Goal: Information Seeking & Learning: Learn about a topic

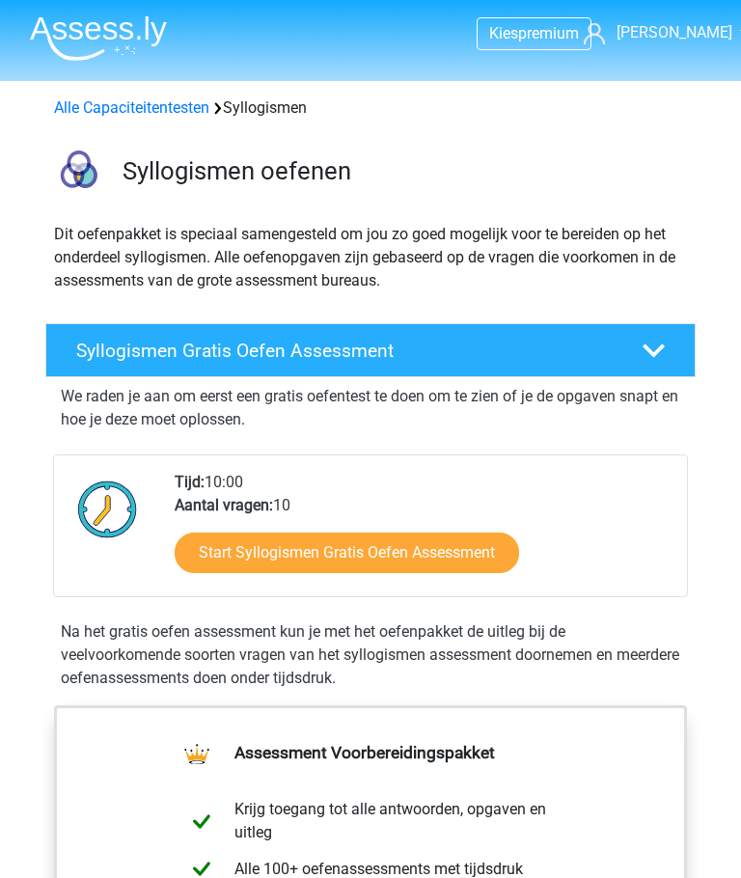
click at [180, 354] on h4 "Syllogismen Gratis Oefen Assessment" at bounding box center [345, 351] width 538 height 22
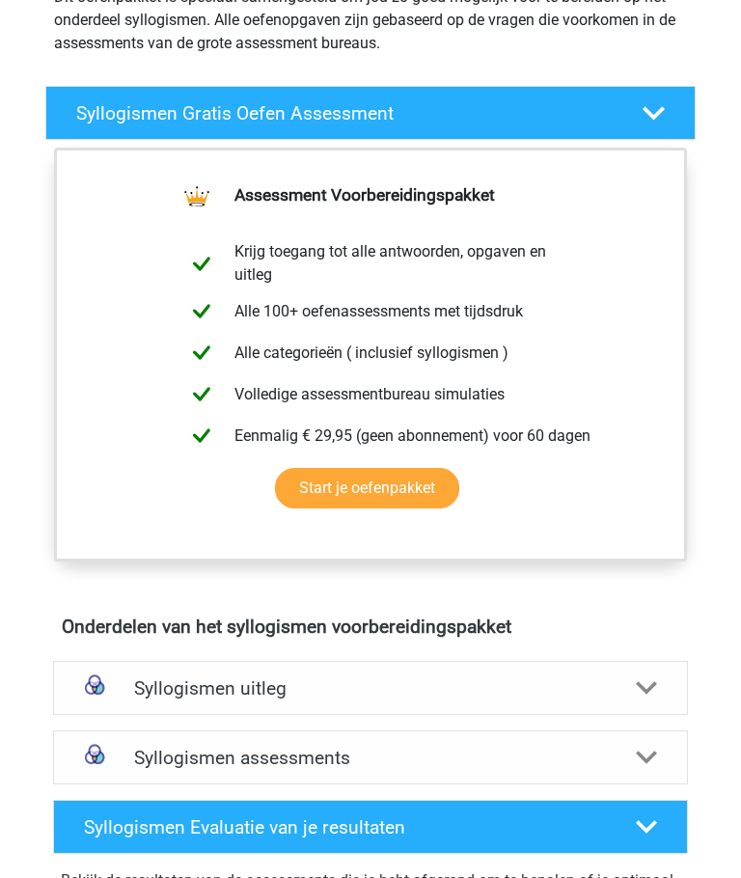
scroll to position [239, 0]
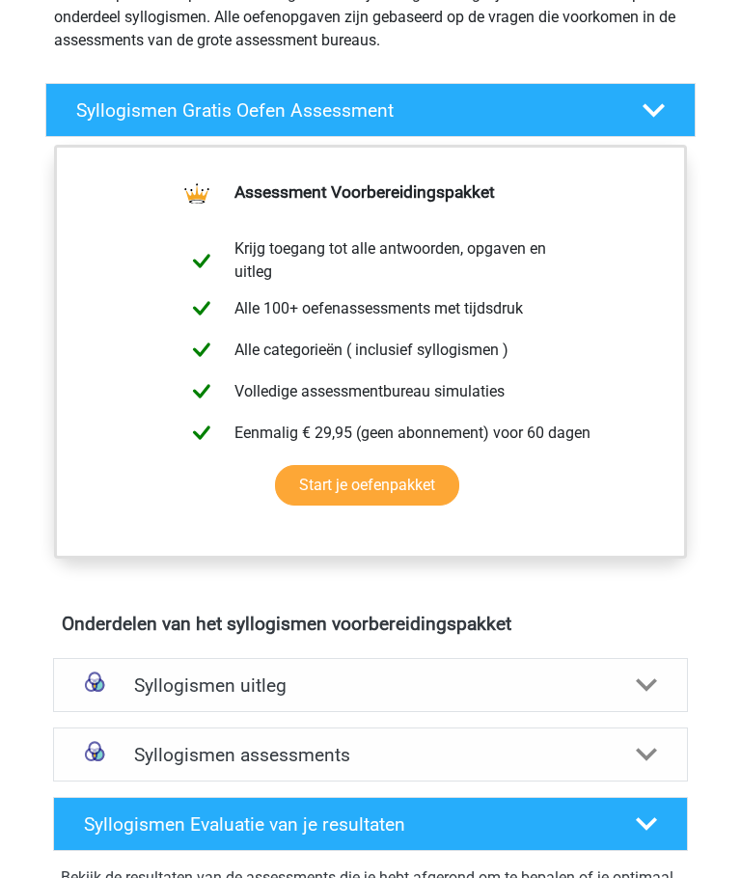
click at [176, 761] on h4 "Syllogismen assessments" at bounding box center [370, 756] width 473 height 22
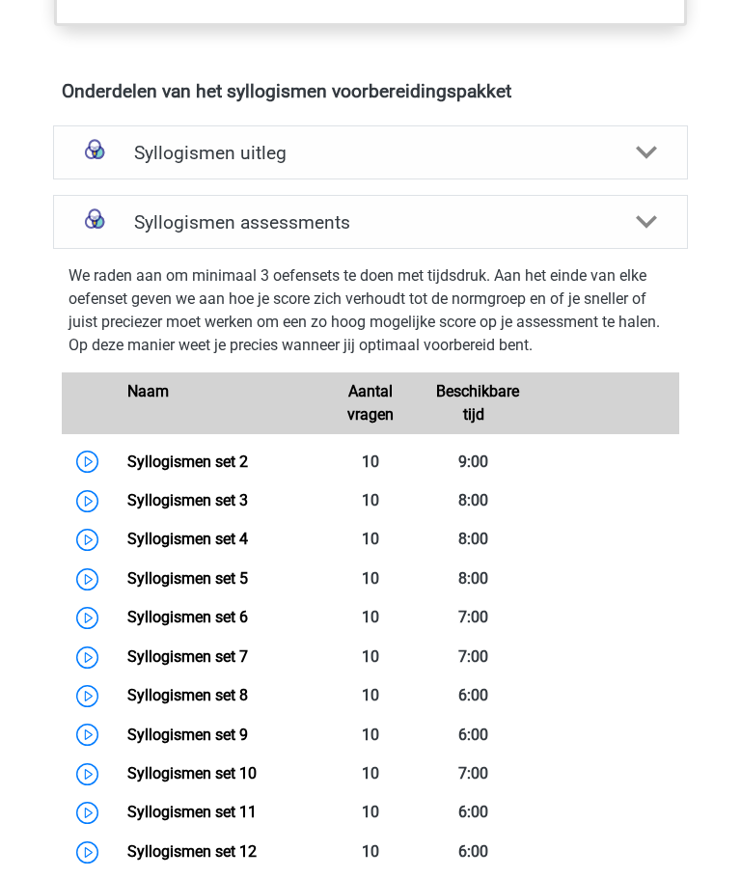
scroll to position [773, 0]
click at [162, 461] on link "Syllogismen set 2" at bounding box center [187, 462] width 121 height 18
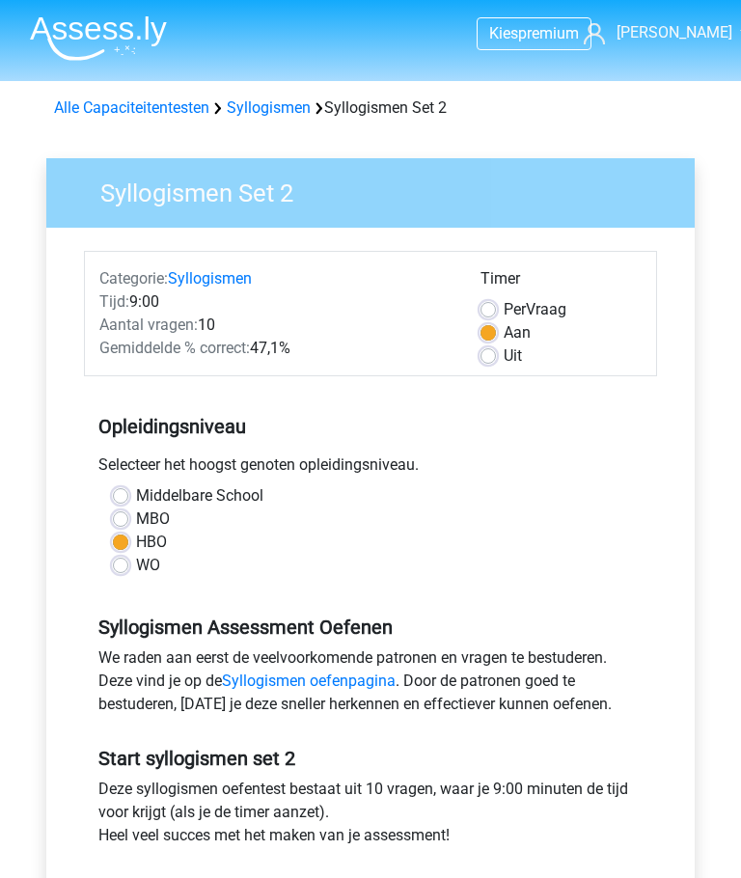
click at [504, 364] on label "Uit" at bounding box center [513, 356] width 18 height 23
click at [485, 364] on input "Uit" at bounding box center [488, 354] width 15 height 19
radio input "true"
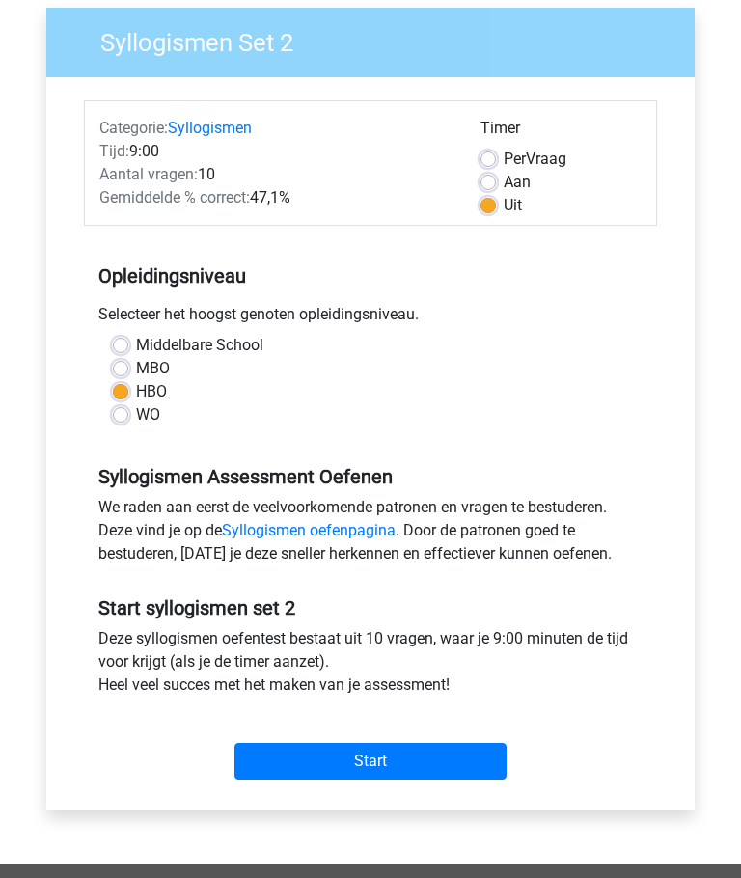
scroll to position [149, 0]
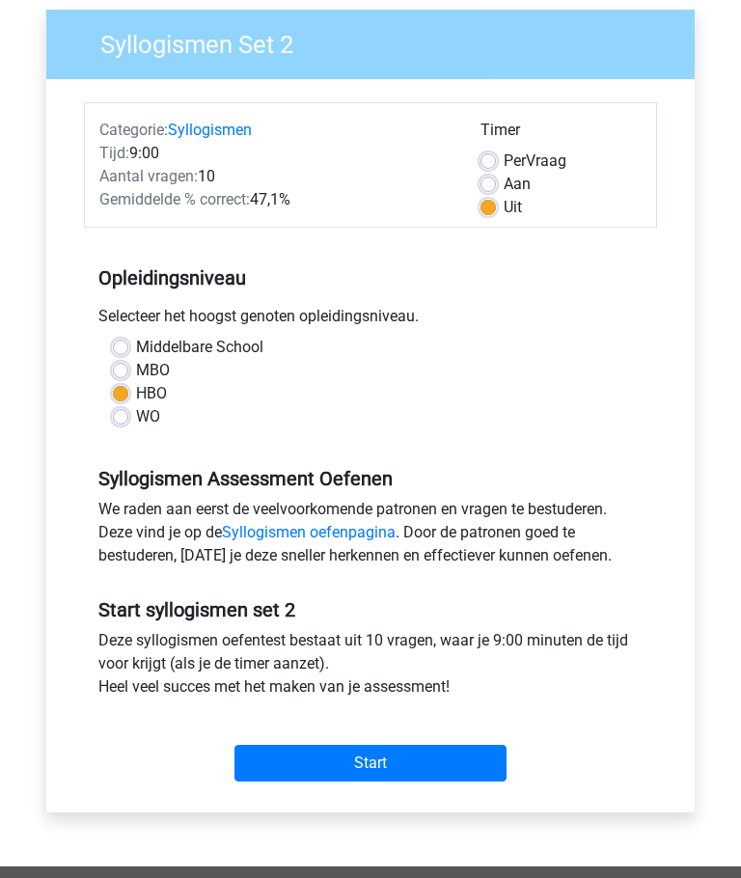
click at [311, 763] on input "Start" at bounding box center [371, 763] width 272 height 37
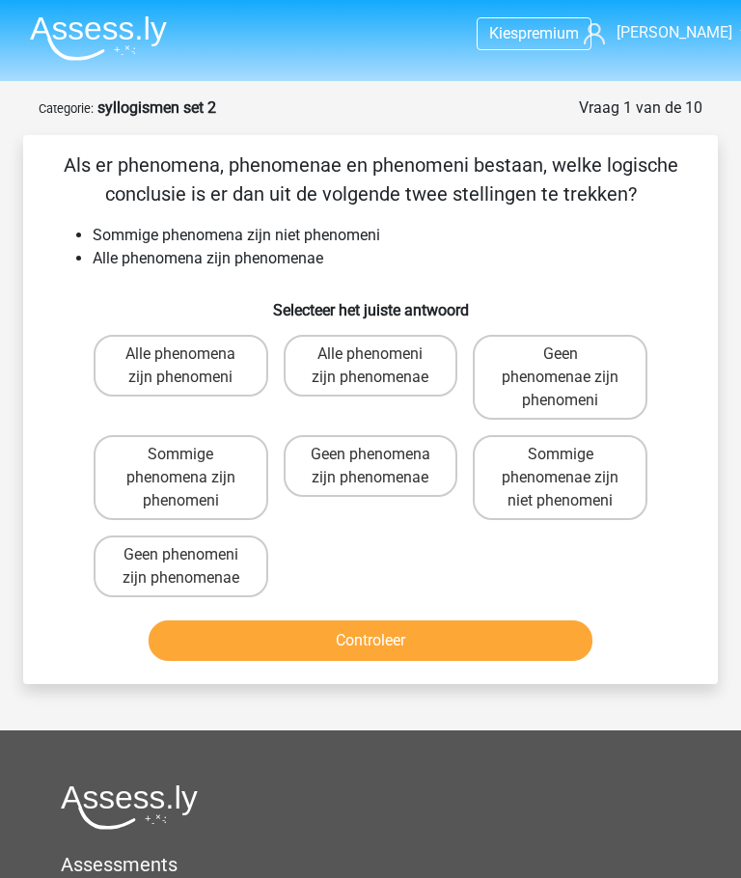
click at [543, 503] on label "Sommige phenomenae zijn niet phenomeni" at bounding box center [560, 477] width 175 height 85
click at [561, 467] on input "Sommige phenomenae zijn niet phenomeni" at bounding box center [567, 461] width 13 height 13
radio input "true"
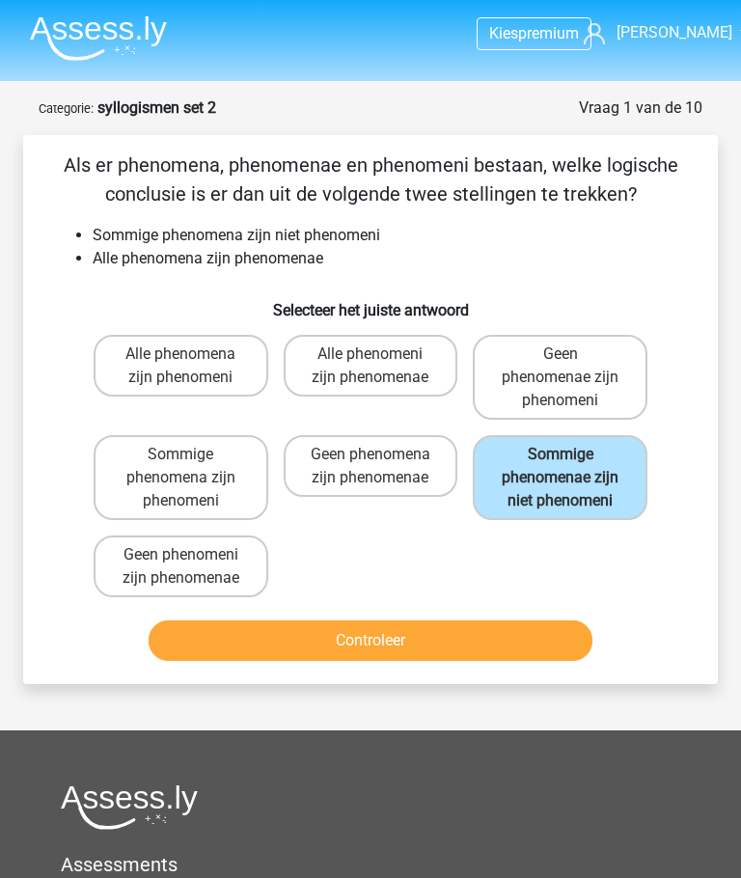
click at [249, 660] on button "Controleer" at bounding box center [370, 641] width 443 height 41
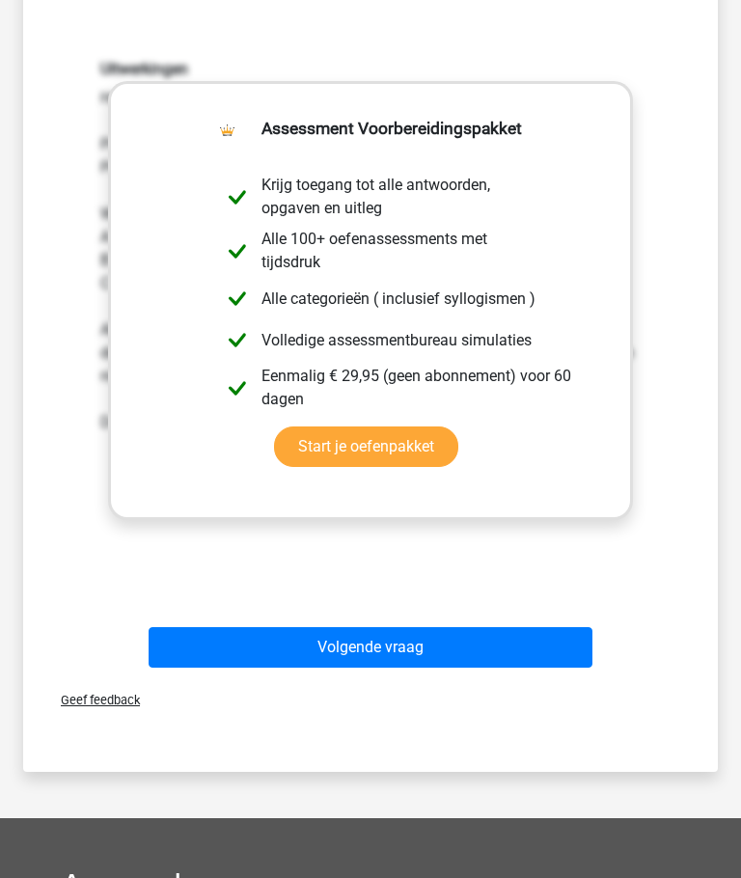
scroll to position [607, 0]
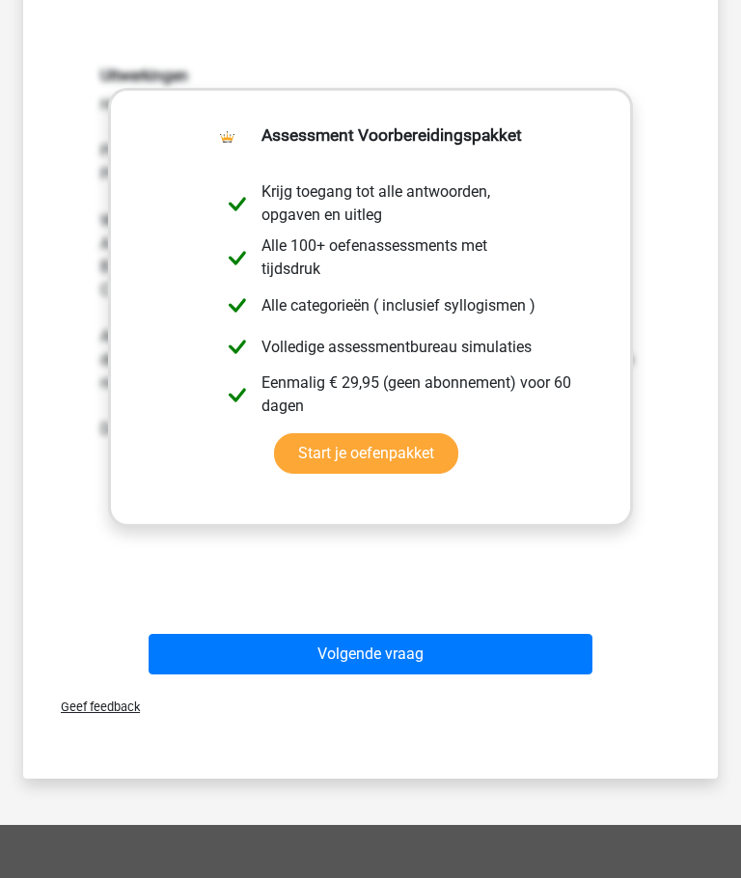
click at [529, 671] on button "Volgende vraag" at bounding box center [370, 655] width 443 height 41
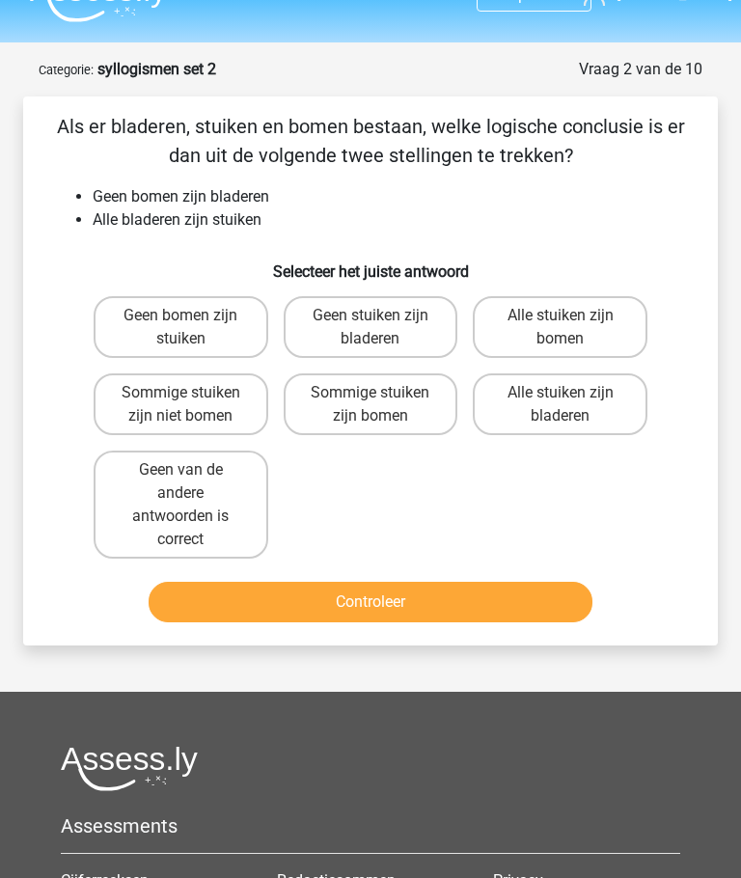
scroll to position [40, 0]
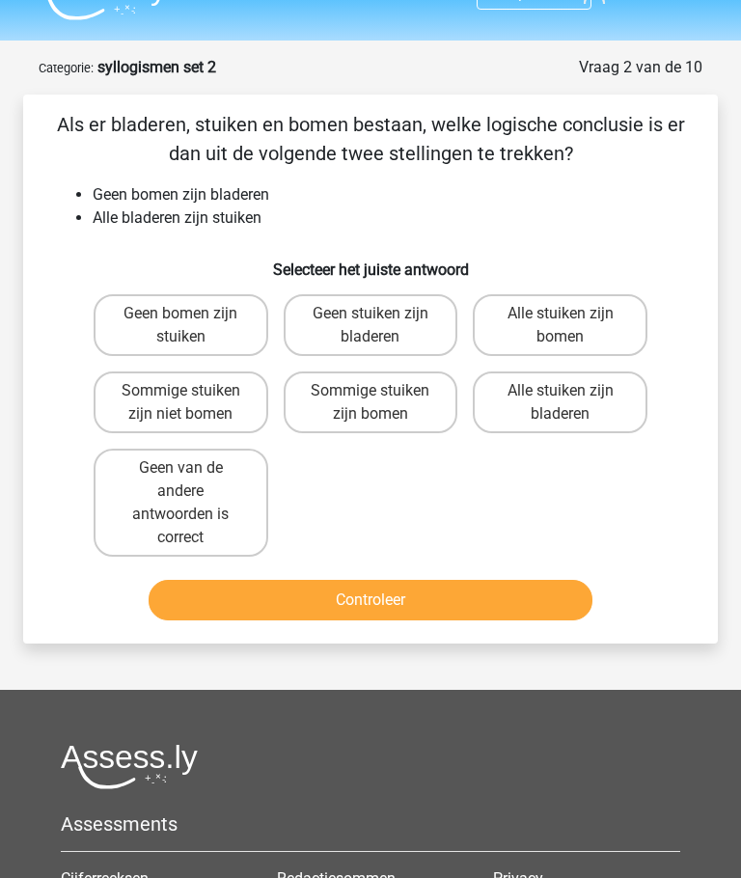
click at [133, 393] on label "Sommige stuiken zijn niet bomen" at bounding box center [181, 404] width 175 height 62
click at [180, 393] on input "Sommige stuiken zijn niet bomen" at bounding box center [186, 398] width 13 height 13
radio input "true"
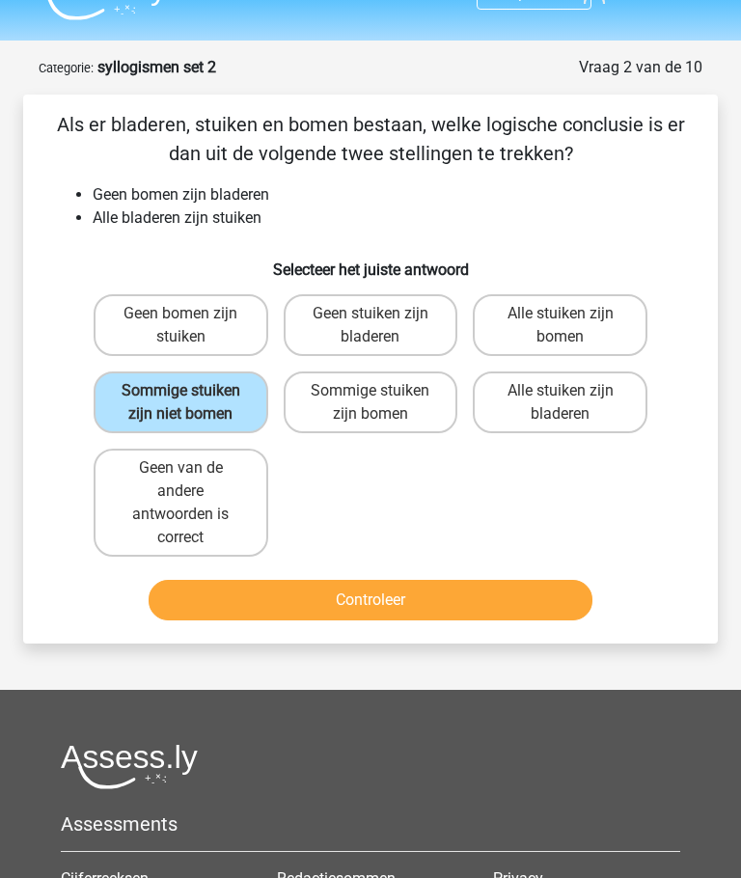
scroll to position [41, 0]
click at [289, 621] on button "Controleer" at bounding box center [370, 600] width 443 height 41
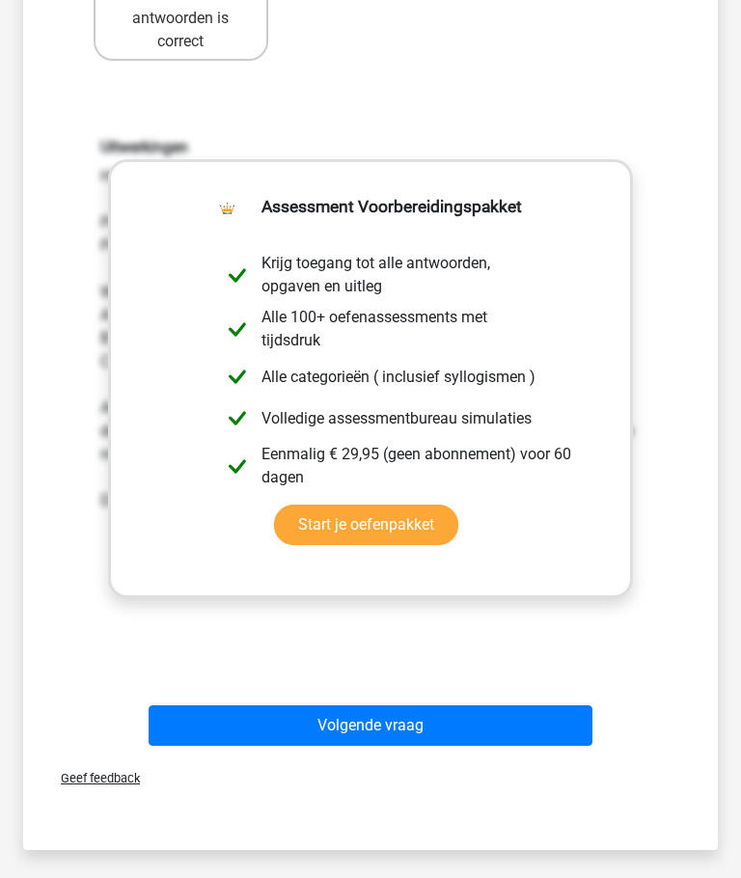
click at [525, 746] on button "Volgende vraag" at bounding box center [370, 726] width 443 height 41
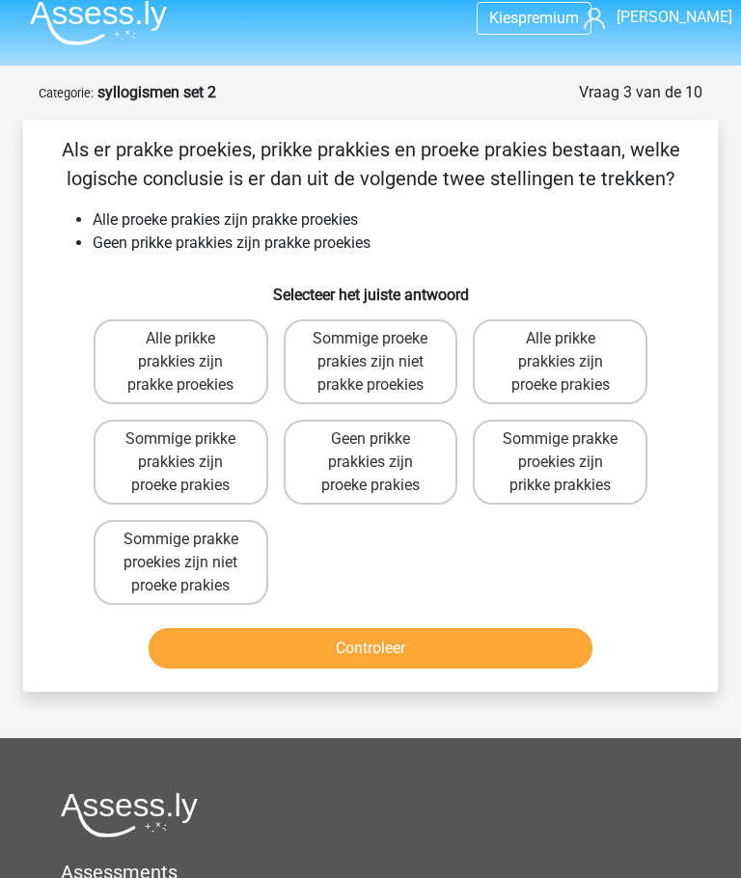
scroll to position [0, 0]
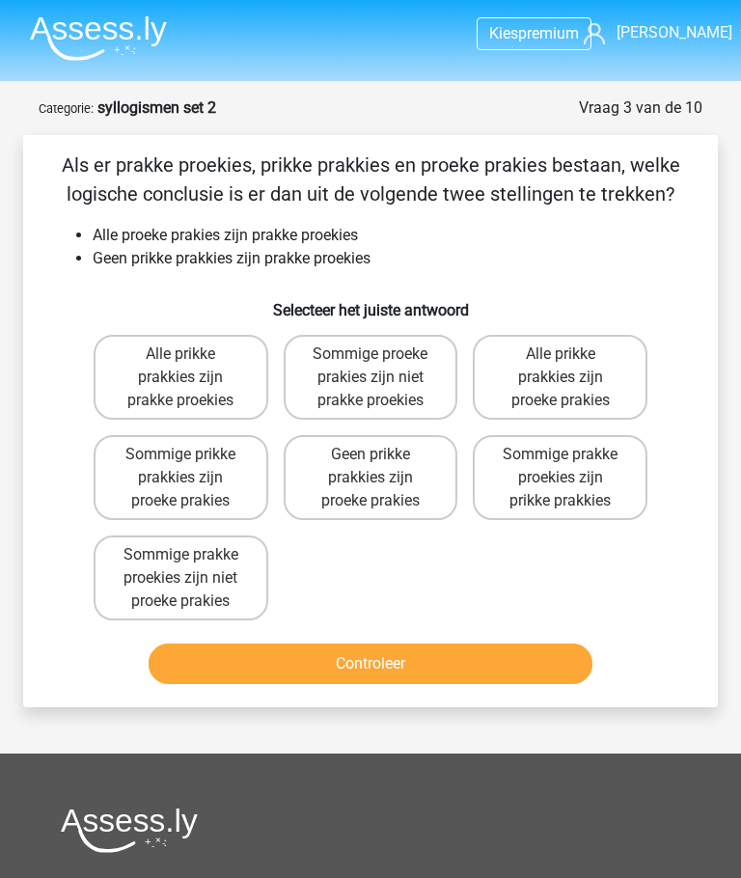
click at [354, 495] on label "Geen prikke prakkies zijn proeke prakies" at bounding box center [371, 477] width 175 height 85
click at [371, 467] on input "Geen prikke prakkies zijn proeke prakies" at bounding box center [377, 461] width 13 height 13
radio input "true"
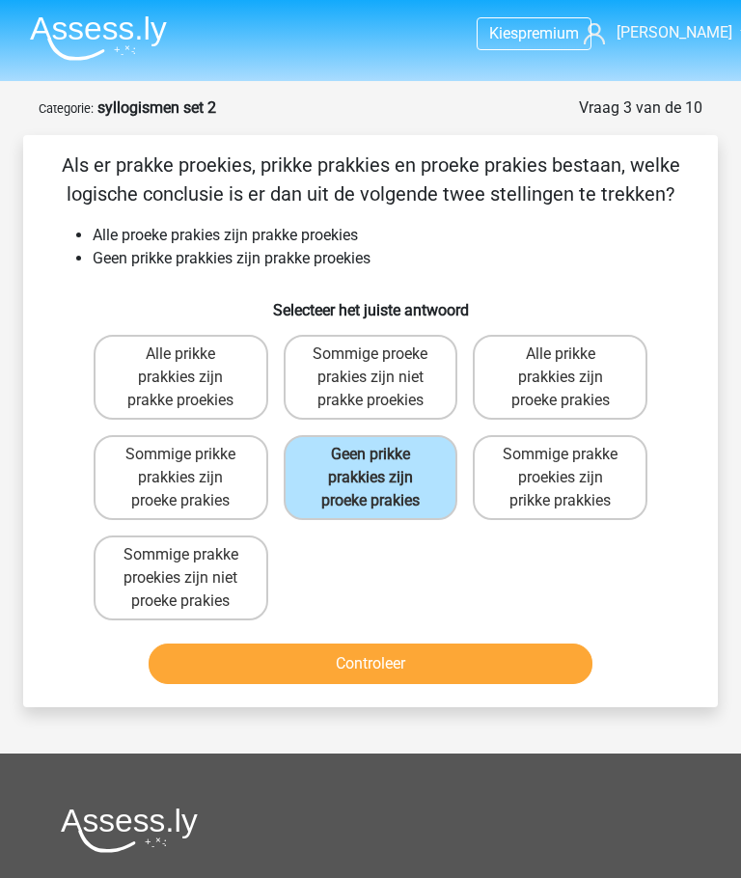
click at [308, 668] on button "Controleer" at bounding box center [370, 664] width 443 height 41
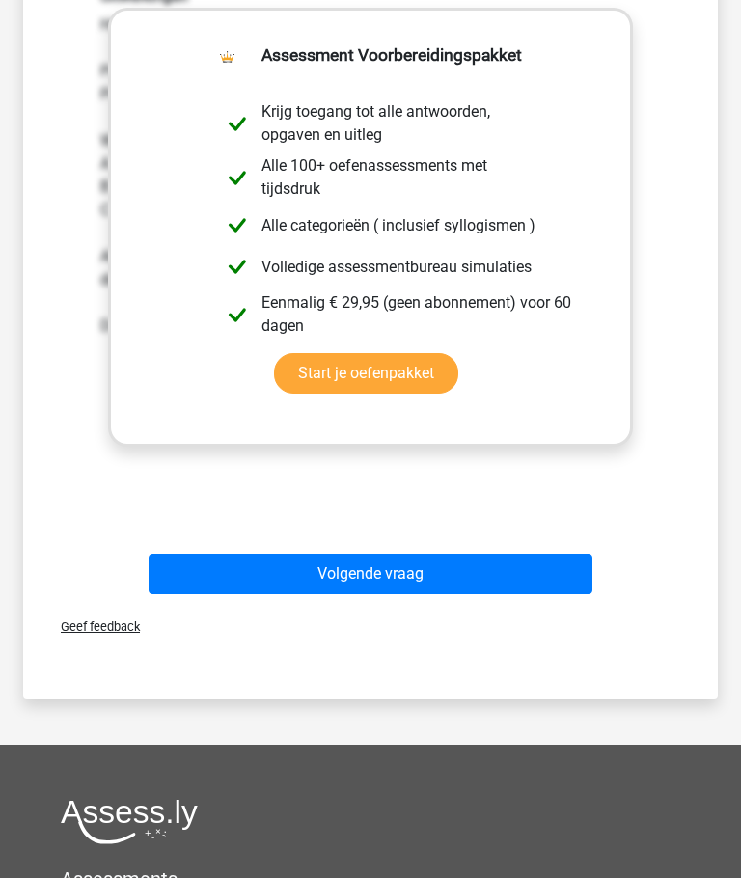
click at [310, 575] on button "Volgende vraag" at bounding box center [370, 575] width 443 height 41
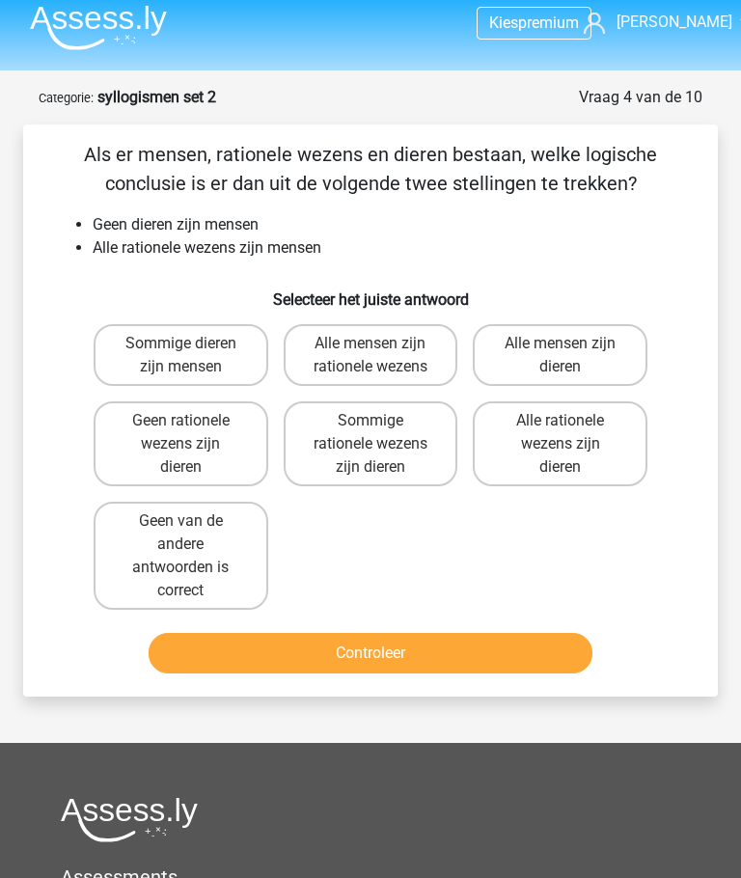
scroll to position [11, 0]
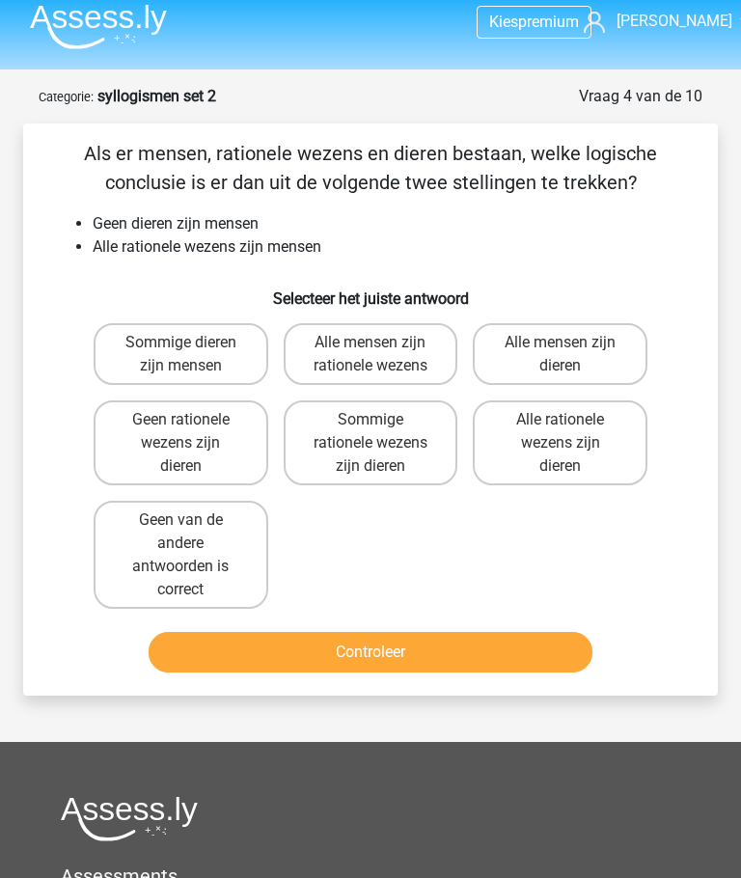
click at [152, 439] on label "Geen rationele wezens zijn dieren" at bounding box center [181, 443] width 175 height 85
click at [180, 433] on input "Geen rationele wezens zijn dieren" at bounding box center [186, 427] width 13 height 13
radio input "true"
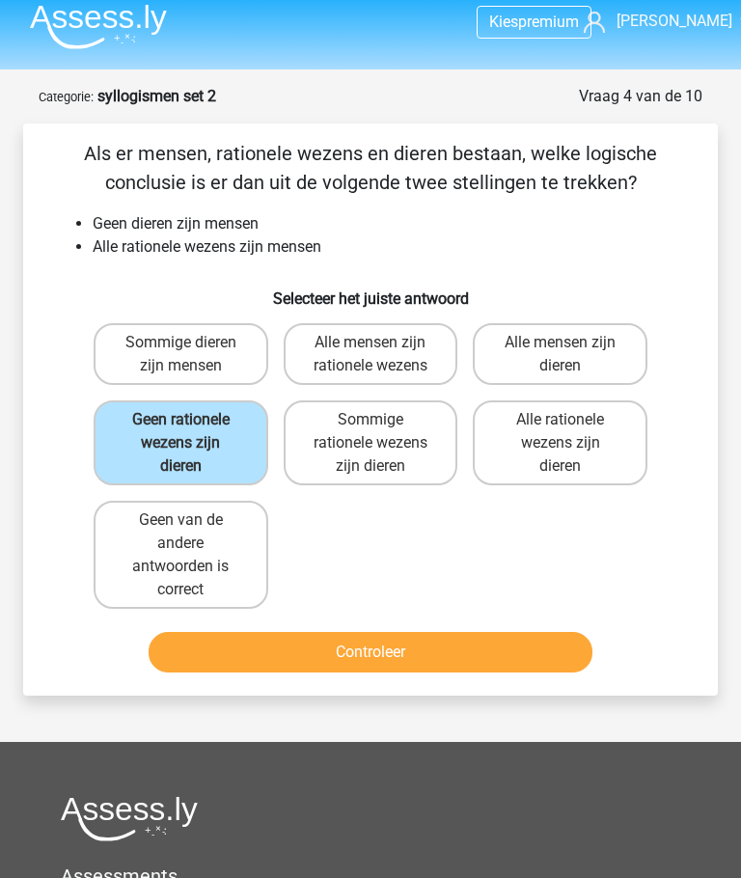
scroll to position [12, 0]
click at [273, 663] on button "Controleer" at bounding box center [370, 652] width 443 height 41
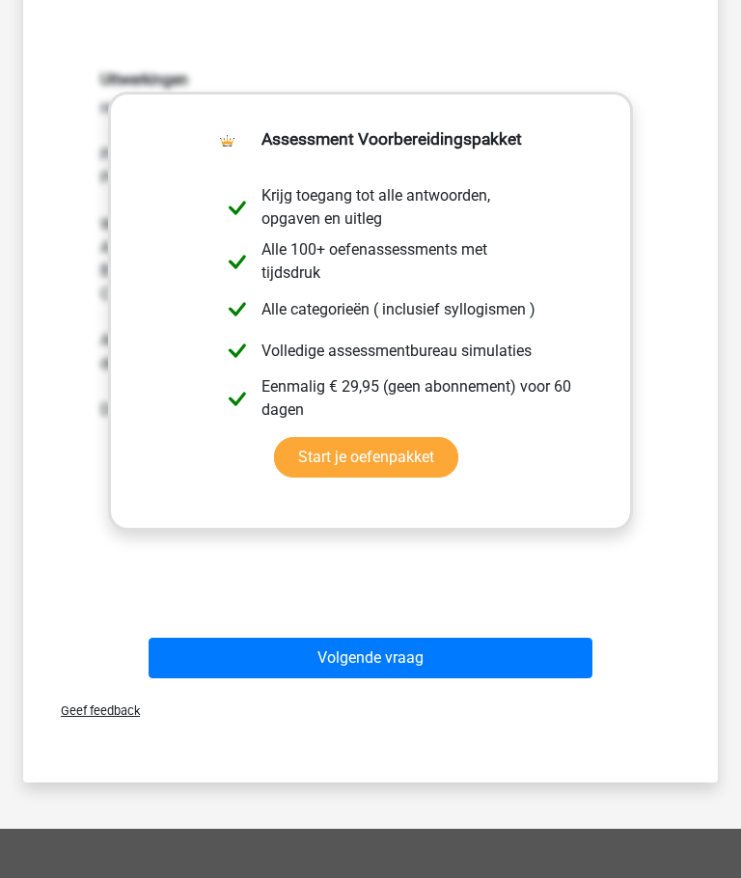
scroll to position [631, 0]
